Goal: Check status: Check status

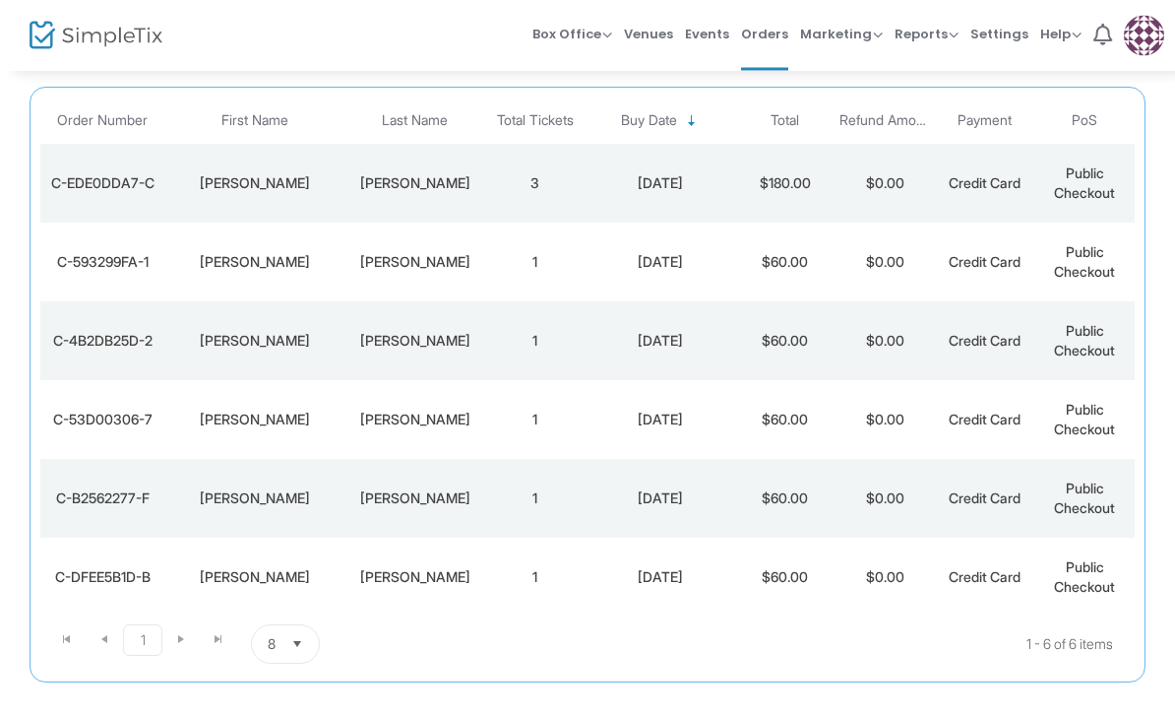
scroll to position [174, 0]
